Goal: Information Seeking & Learning: Learn about a topic

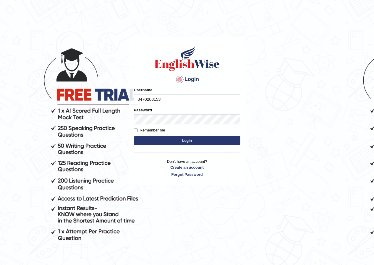
type input "0470208153"
click at [178, 147] on div "Login Please fix the following errors: Username 0470208153 Password Remember me…" at bounding box center [187, 111] width 116 height 148
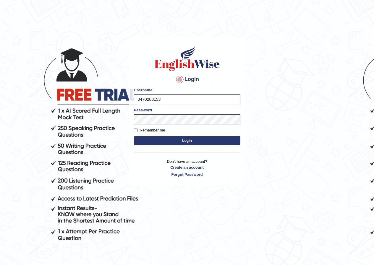
click at [178, 142] on button "Login" at bounding box center [187, 140] width 106 height 9
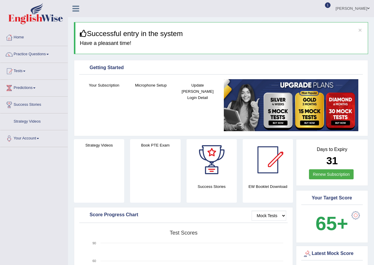
click at [43, 54] on link "Practice Questions" at bounding box center [33, 53] width 67 height 15
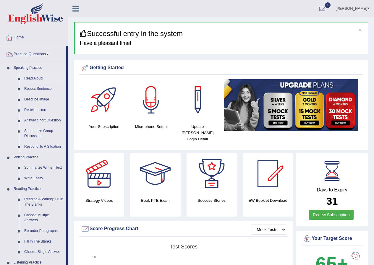
click at [39, 79] on link "Read Aloud" at bounding box center [44, 78] width 45 height 11
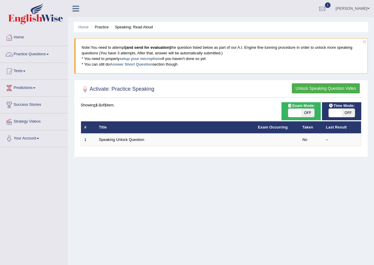
click at [36, 53] on link "Practice Questions" at bounding box center [33, 53] width 67 height 15
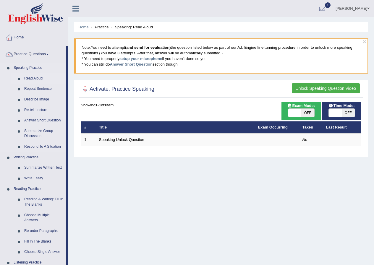
click at [30, 67] on link "Speaking Practice" at bounding box center [38, 68] width 55 height 11
click at [82, 26] on link "Home" at bounding box center [83, 27] width 10 height 4
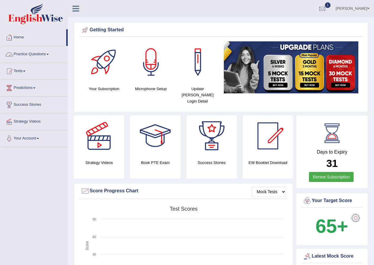
click at [46, 55] on link "Practice Questions" at bounding box center [33, 53] width 67 height 15
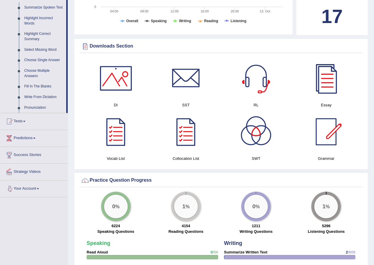
scroll to position [266, 0]
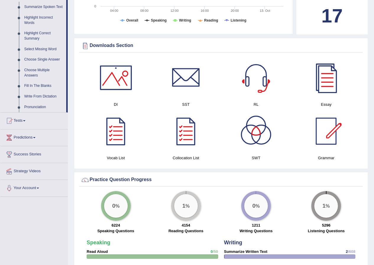
click at [34, 139] on link "Predictions" at bounding box center [33, 136] width 67 height 15
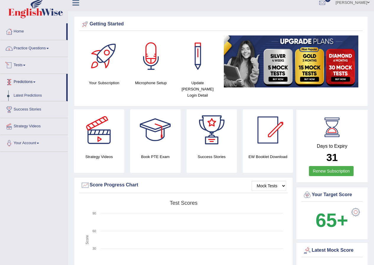
scroll to position [0, 0]
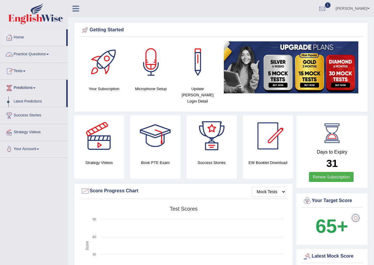
click at [35, 55] on link "Practice Questions" at bounding box center [33, 53] width 67 height 15
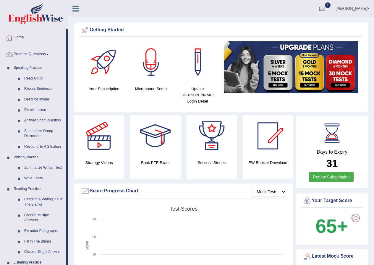
click at [30, 147] on link "Respond To A Situation" at bounding box center [44, 147] width 45 height 11
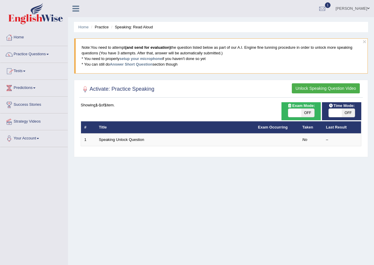
click at [48, 55] on link "Practice Questions" at bounding box center [33, 53] width 67 height 15
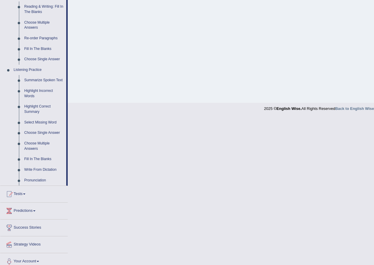
scroll to position [198, 0]
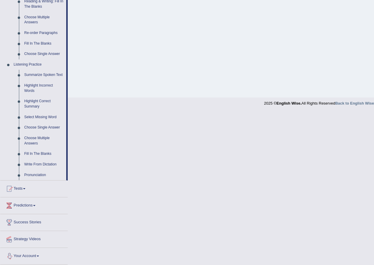
click at [38, 257] on link "Your Account" at bounding box center [33, 255] width 67 height 15
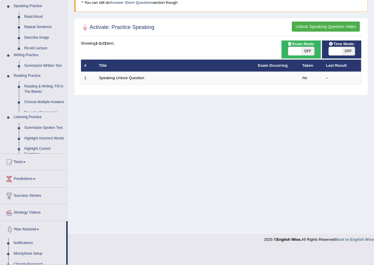
scroll to position [45, 0]
